Goal: Transaction & Acquisition: Subscribe to service/newsletter

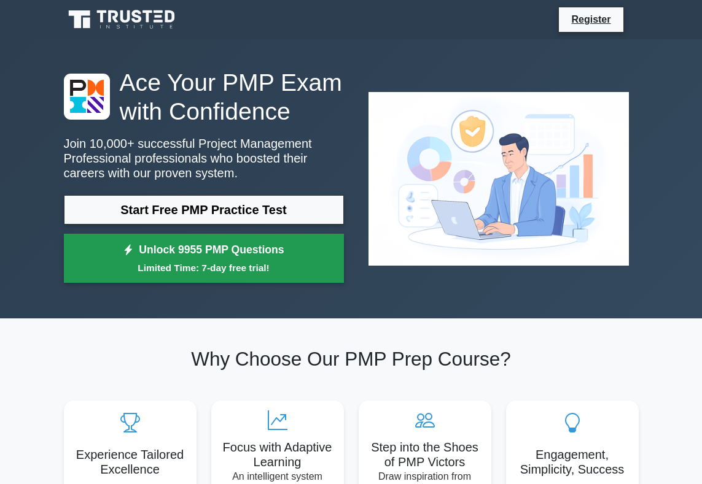
click at [245, 249] on link "Unlock 9955 PMP Questions Limited Time: 7-day free trial!" at bounding box center [204, 258] width 280 height 49
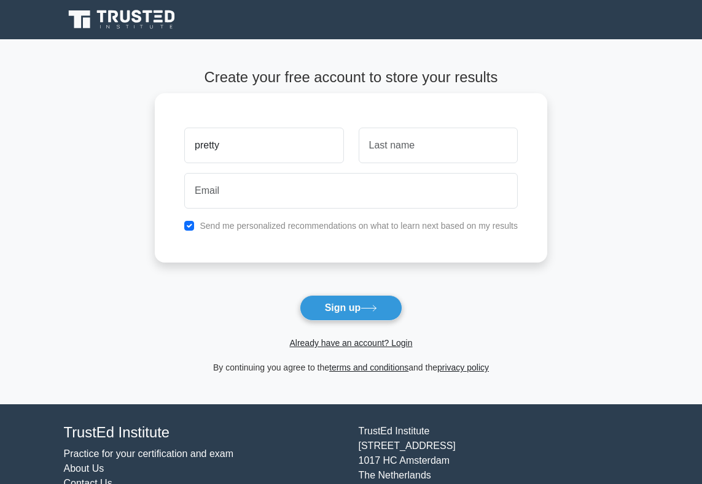
type input "pretty"
click at [414, 145] on input "text" at bounding box center [437, 146] width 159 height 36
